Goal: Information Seeking & Learning: Learn about a topic

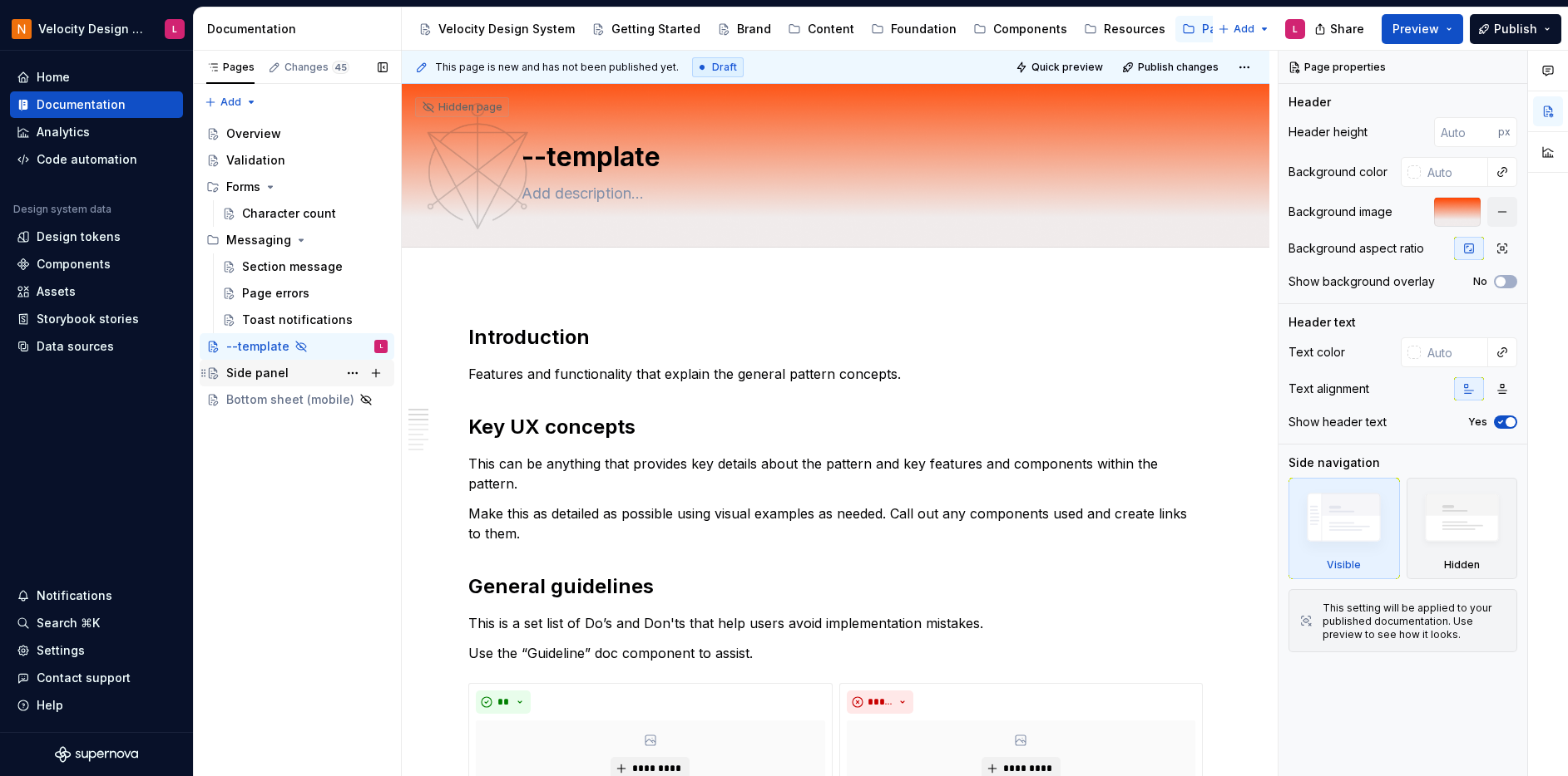
click at [264, 383] on div "Side panel" at bounding box center [306, 372] width 161 height 24
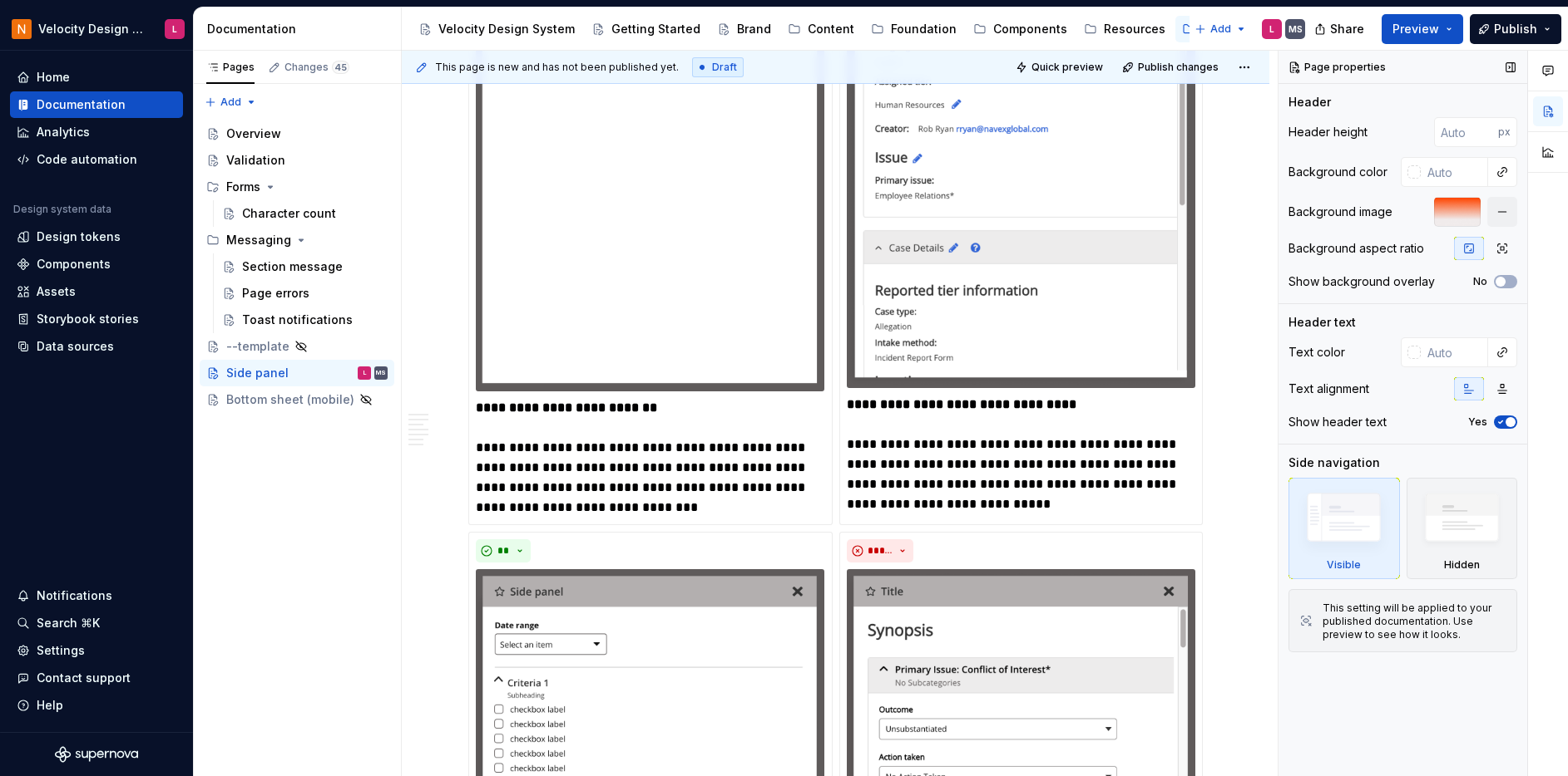
scroll to position [1696, 0]
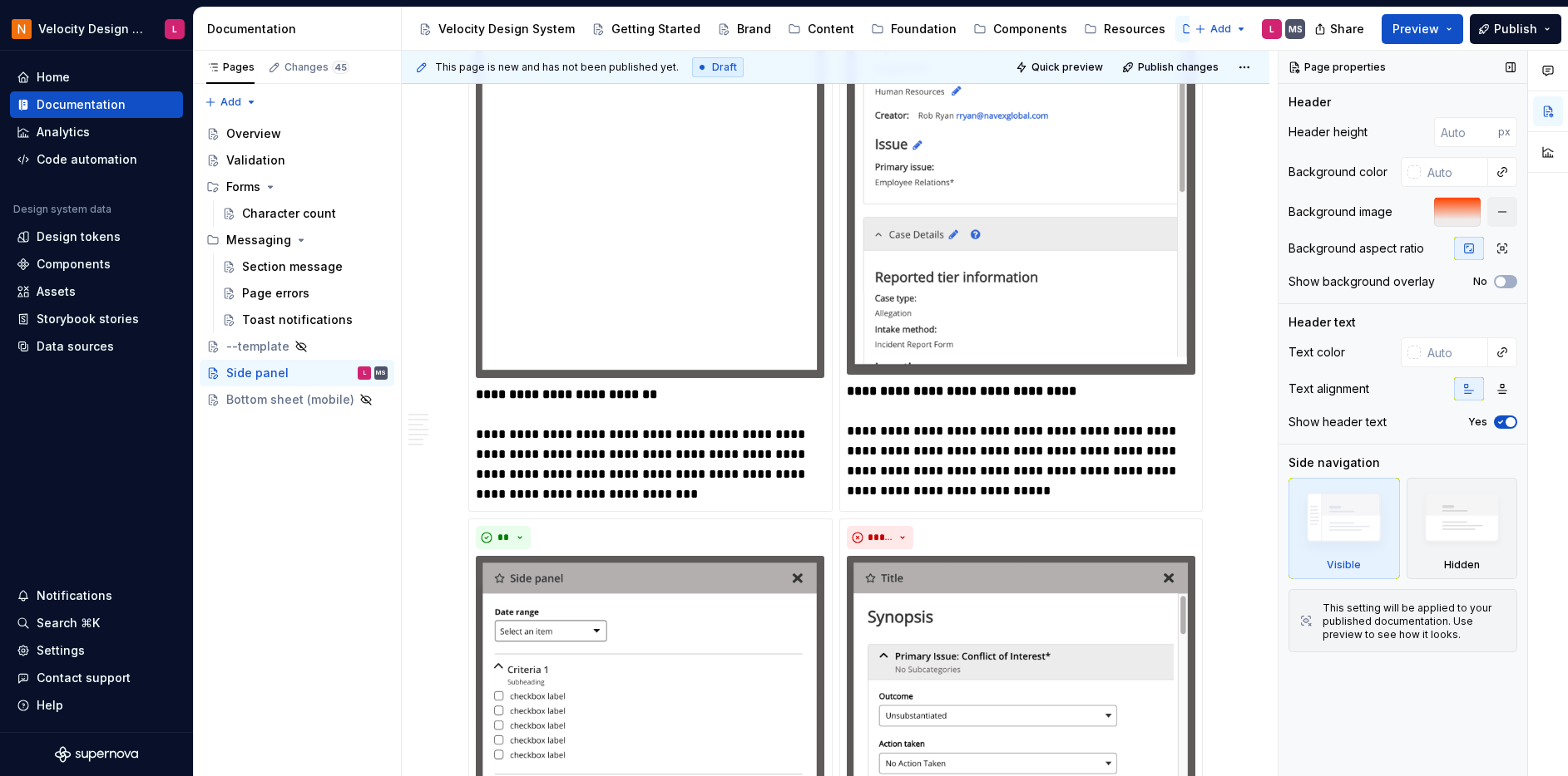
type textarea "*"
